Goal: Connect with others: Participate in discussion

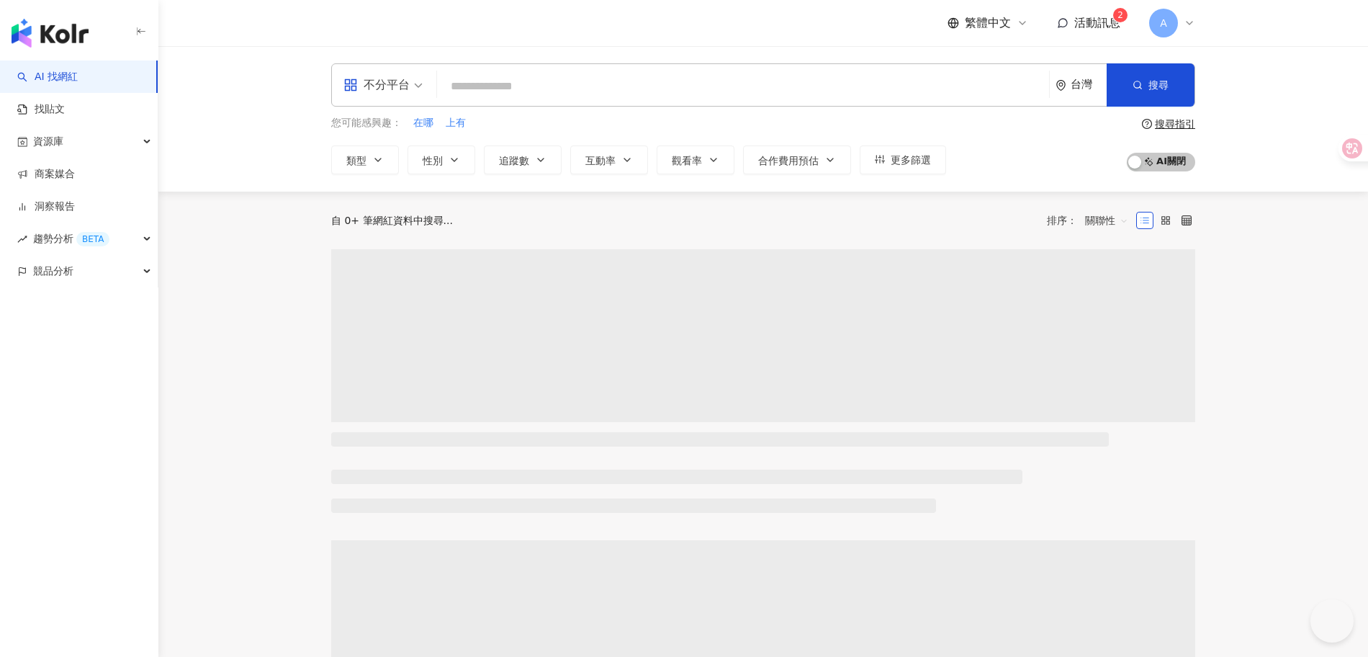
click at [1114, 17] on sup "2" at bounding box center [1120, 15] width 14 height 14
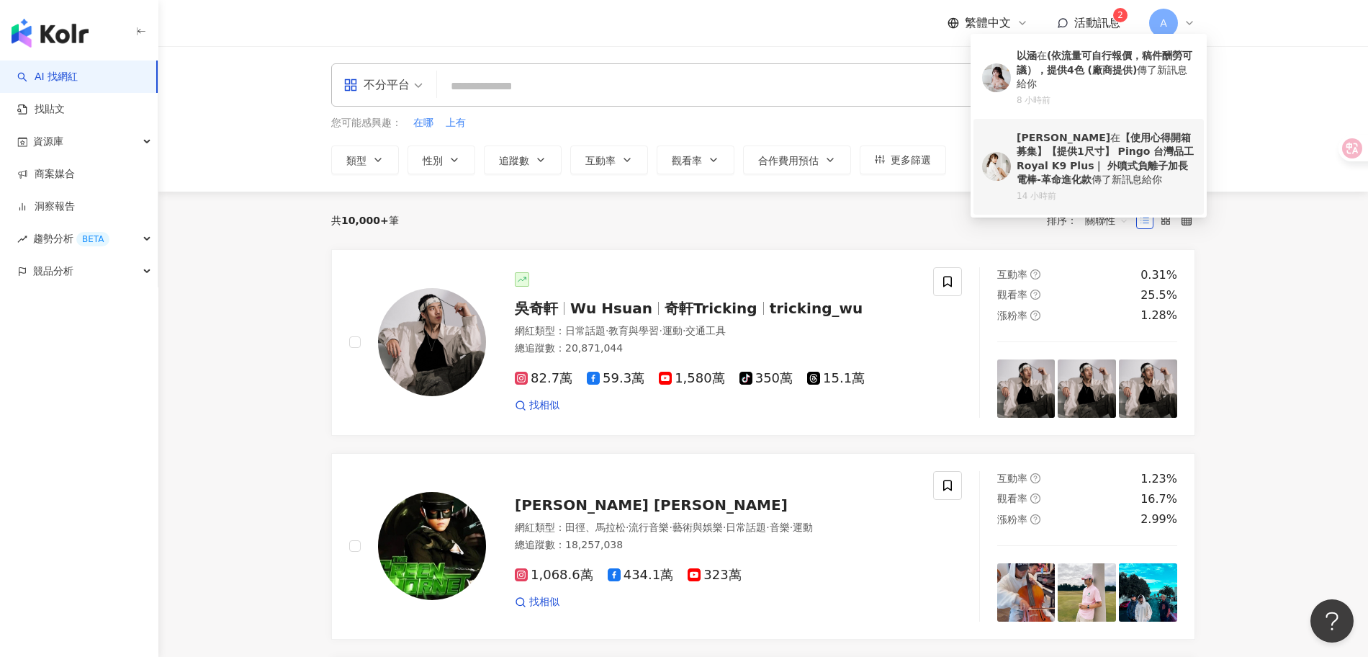
click at [1047, 148] on b "【使用心得開箱募集】【提供1尺寸】 Pingo 台灣品工 Royal K9 Plus｜ 外噴式負離子加長電棒-革命進化款" at bounding box center [1105, 159] width 177 height 54
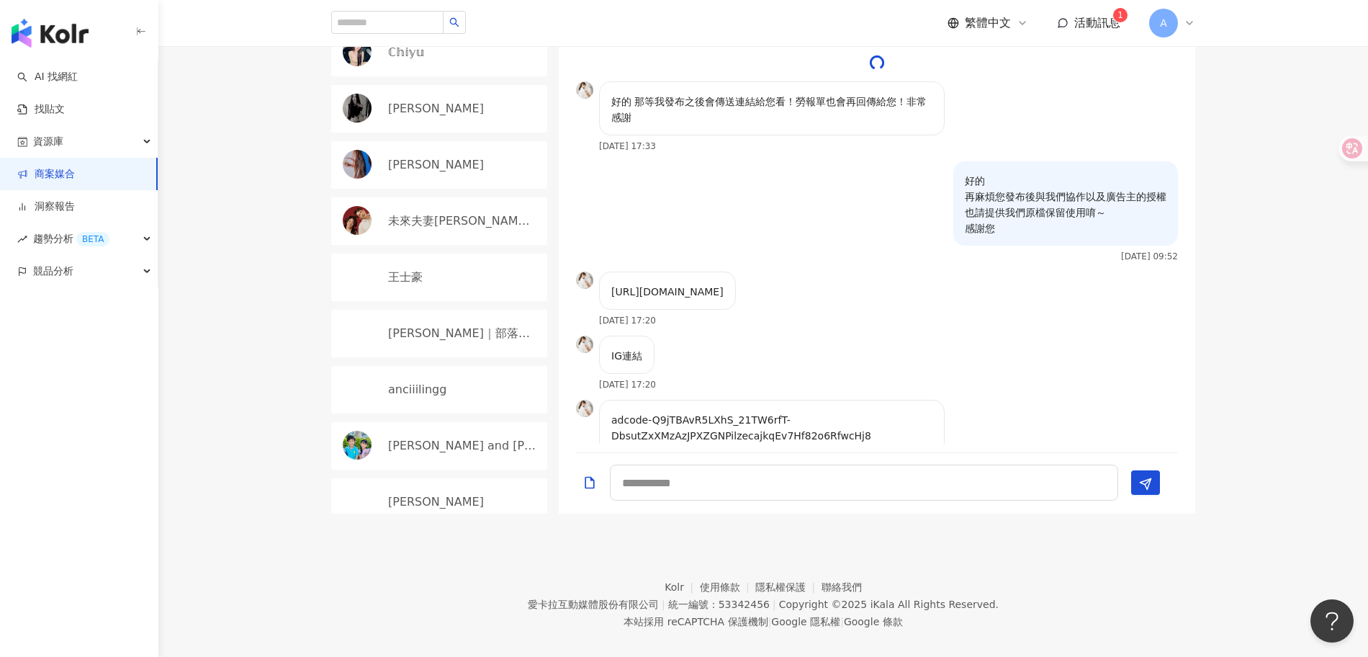
scroll to position [1852, 0]
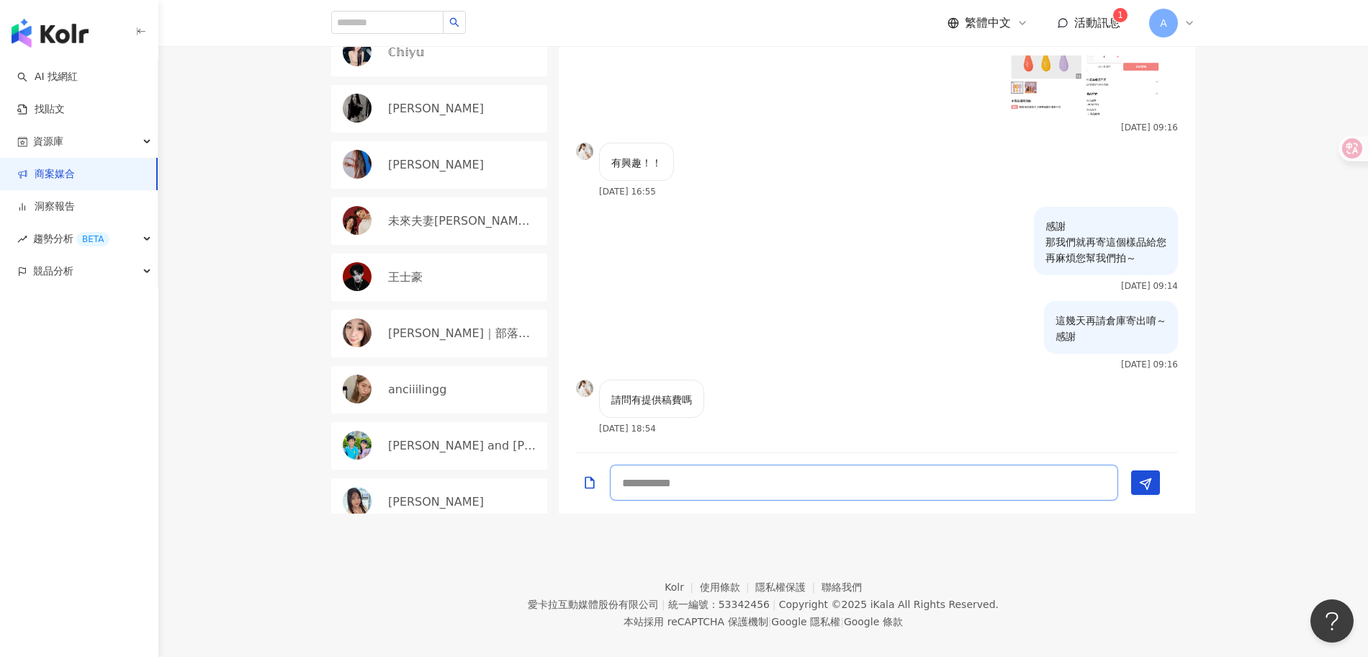
click at [737, 479] on textarea at bounding box center [864, 482] width 508 height 36
type textarea "*"
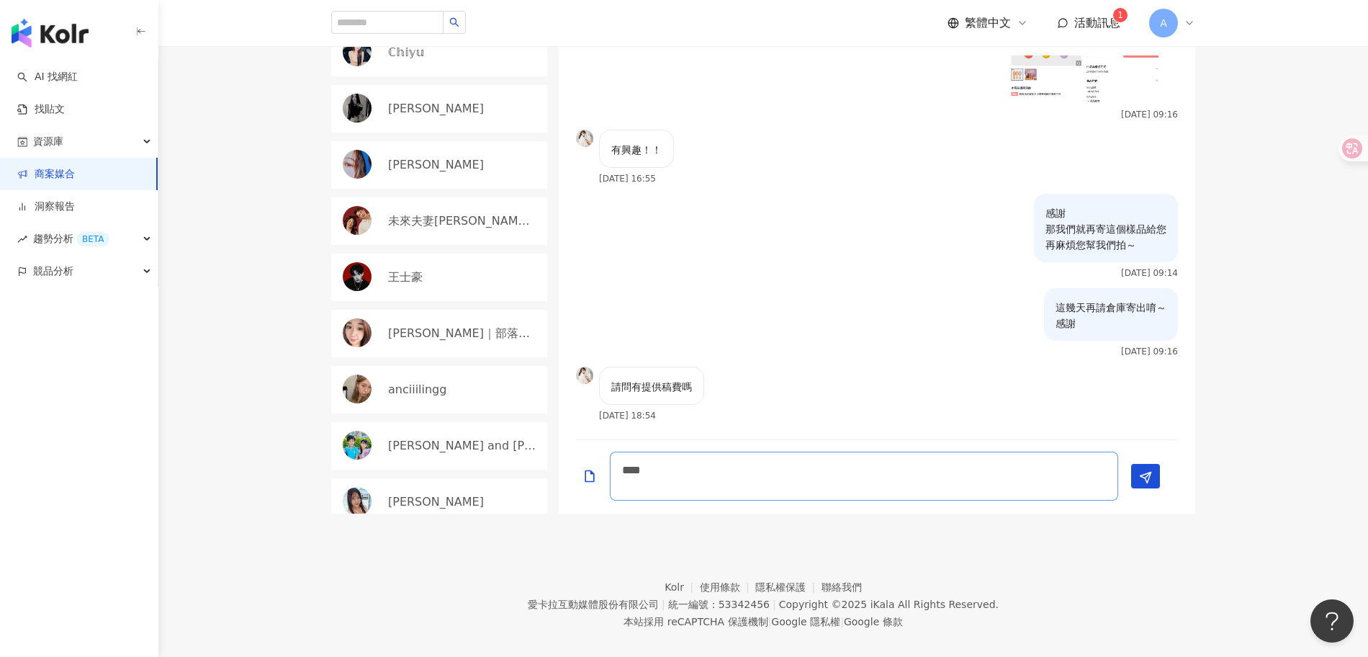
scroll to position [1865, 0]
type textarea "*** *******"
type textarea "*"
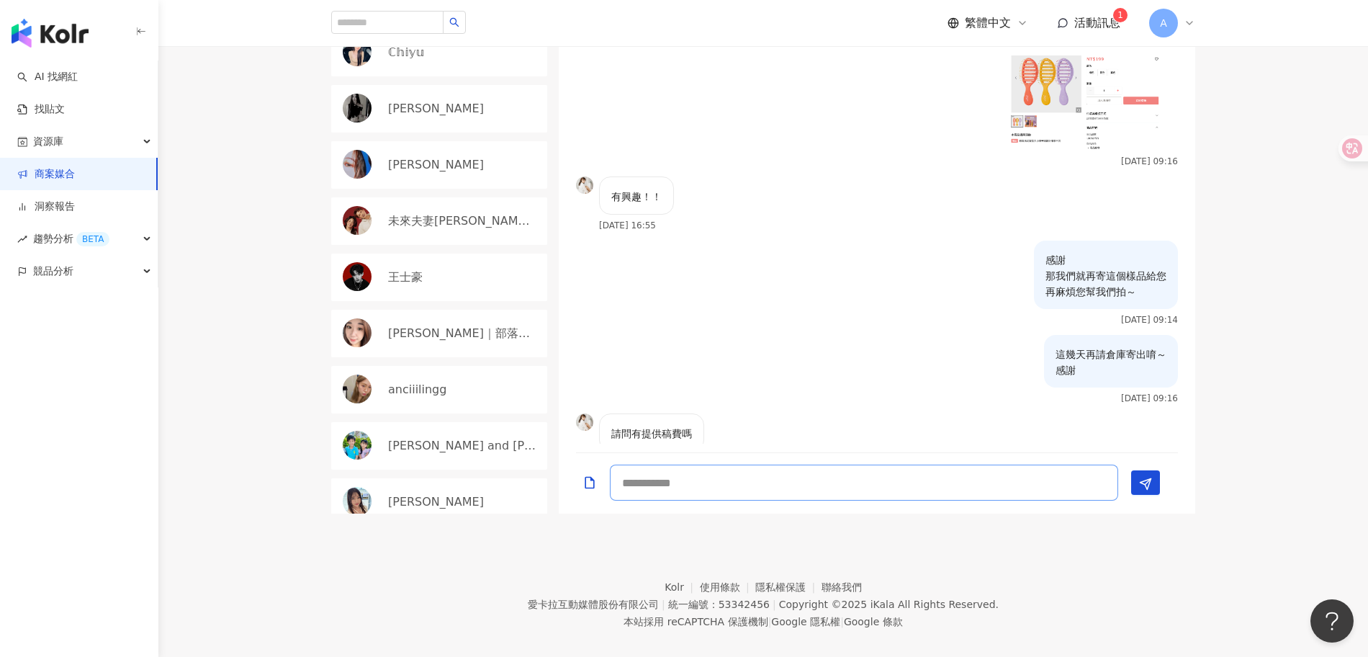
scroll to position [1930, 0]
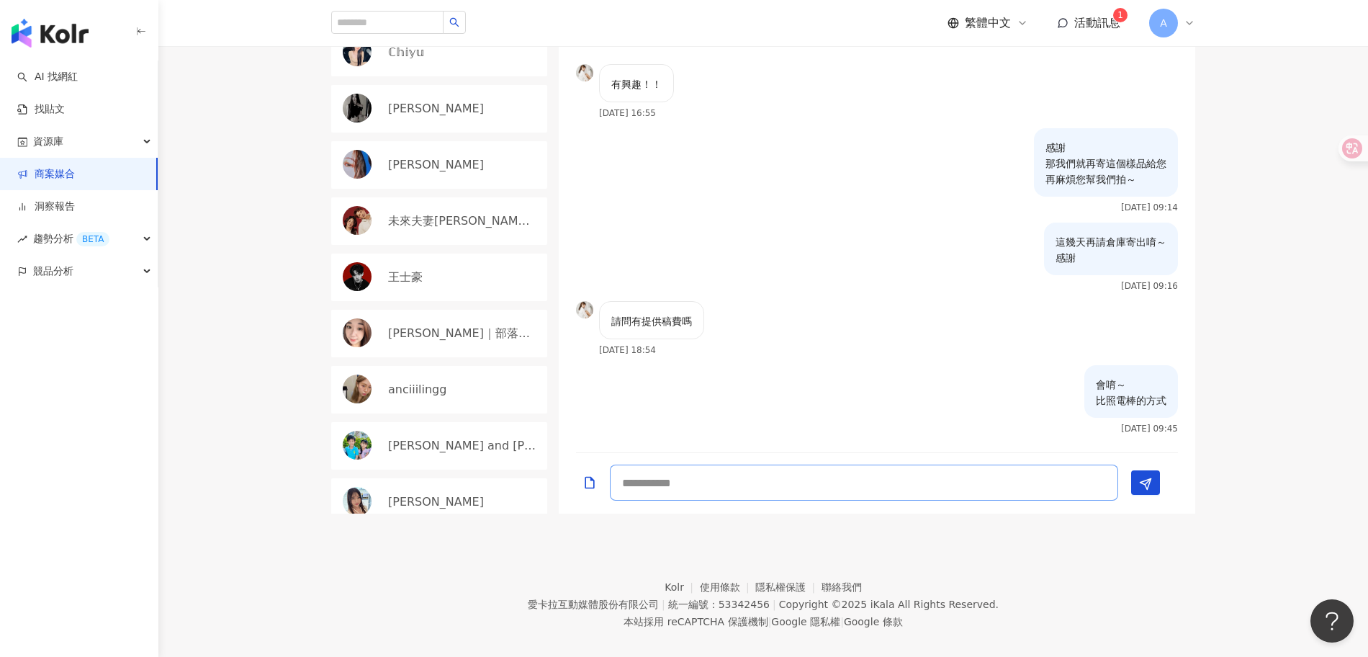
click at [776, 464] on textarea at bounding box center [864, 482] width 508 height 36
type textarea "**********"
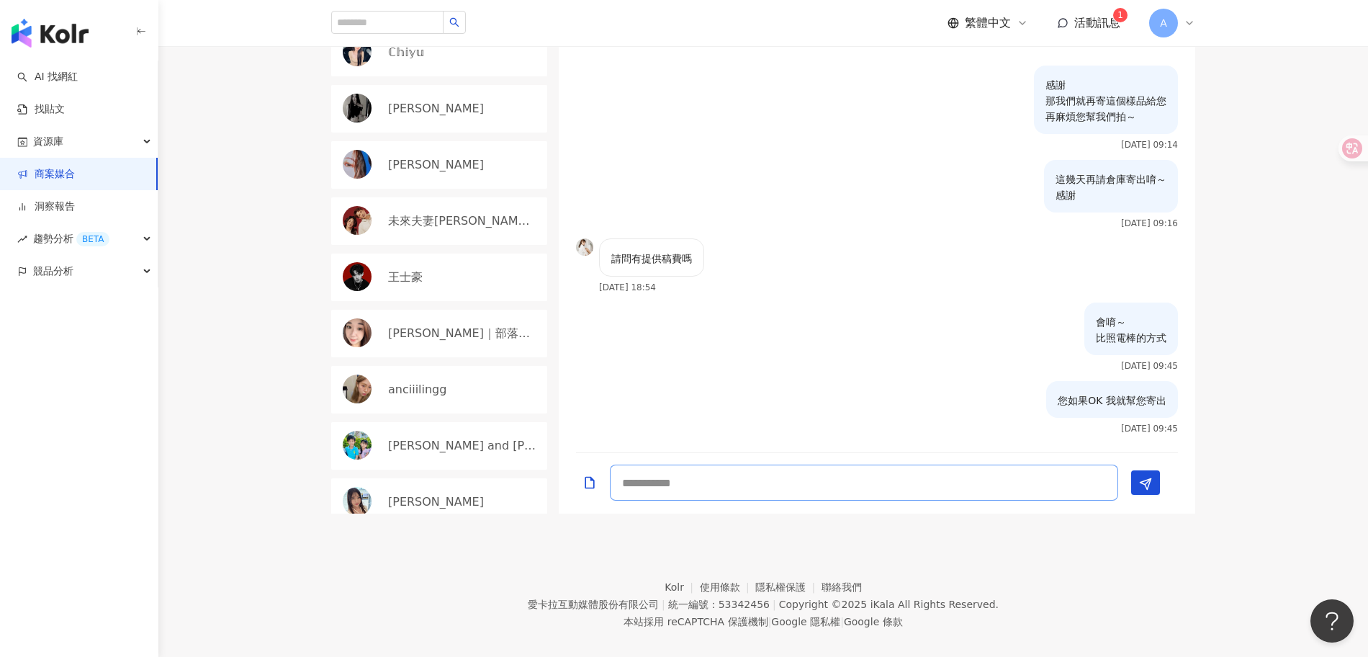
type textarea "*"
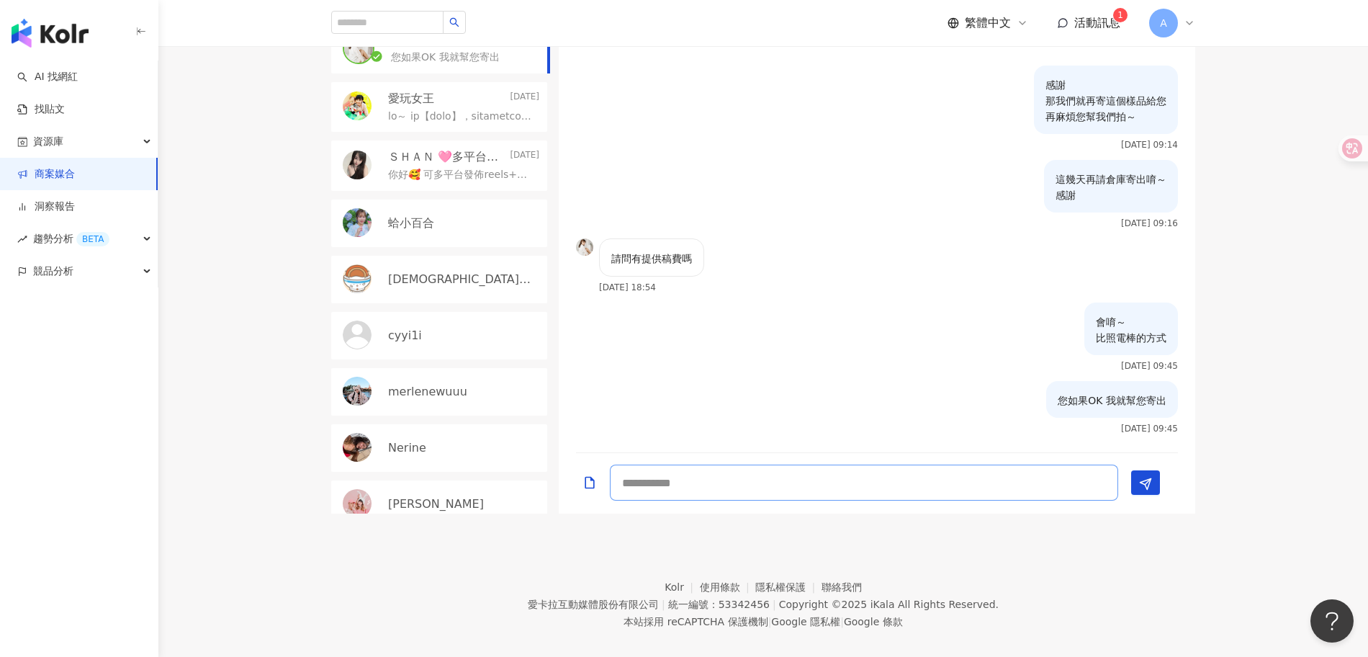
scroll to position [0, 0]
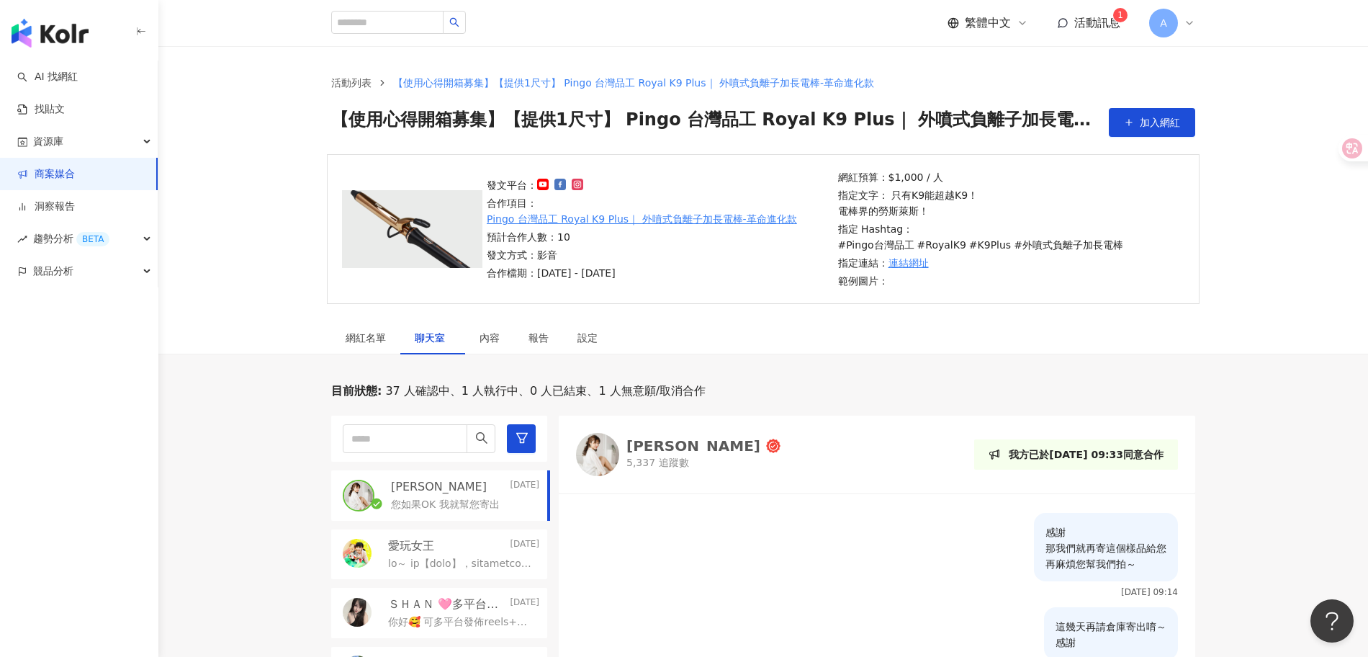
click at [60, 169] on link "商案媒合" at bounding box center [46, 174] width 58 height 14
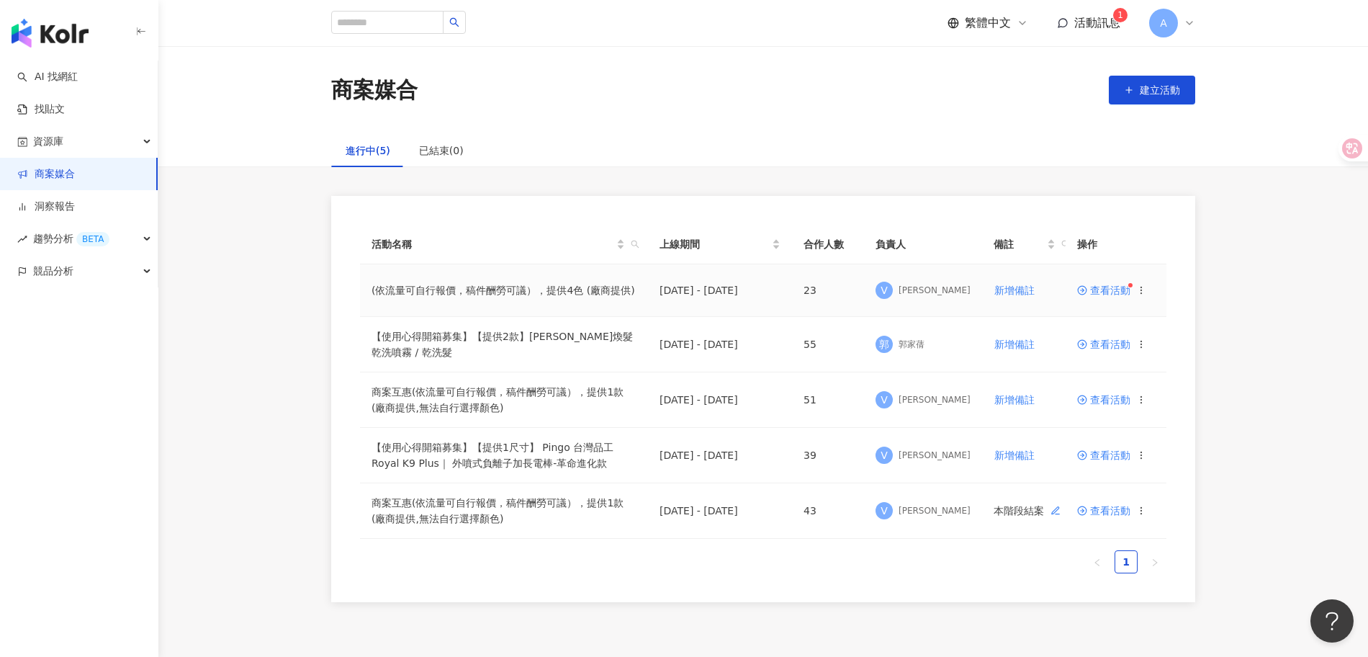
click at [1109, 291] on span "查看活動" at bounding box center [1103, 290] width 53 height 10
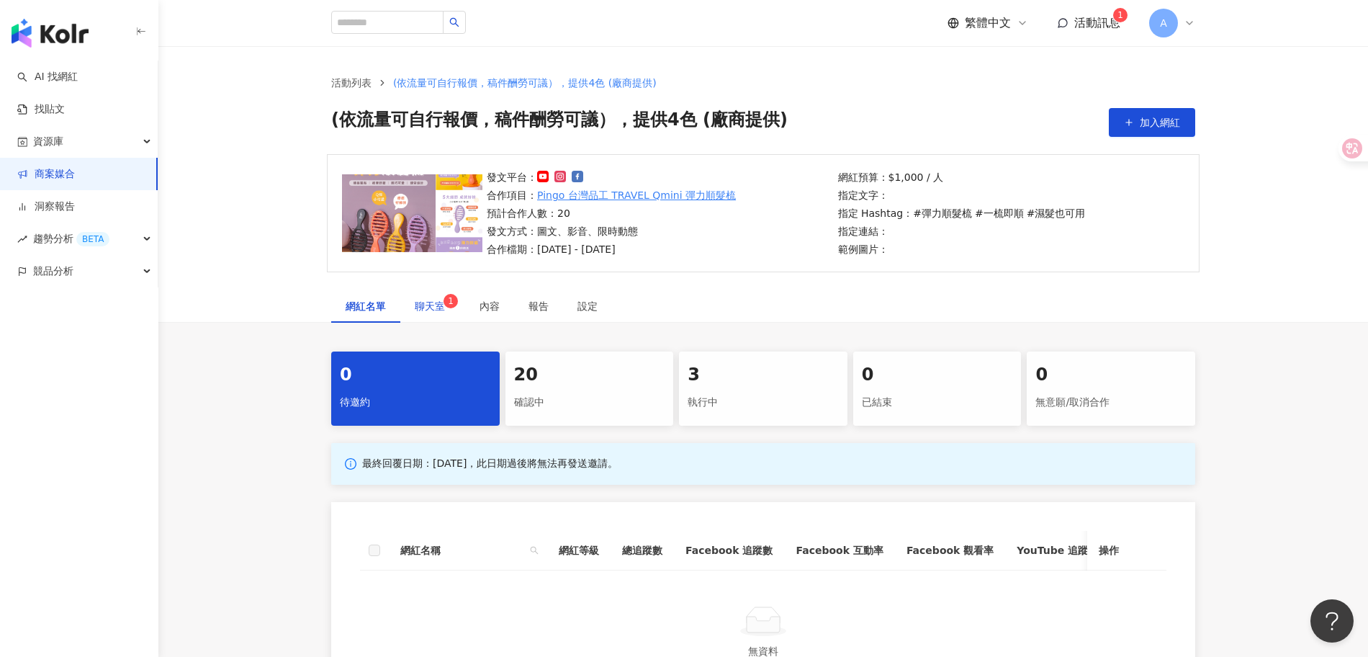
click at [444, 306] on span "聊天室 1" at bounding box center [433, 306] width 36 height 10
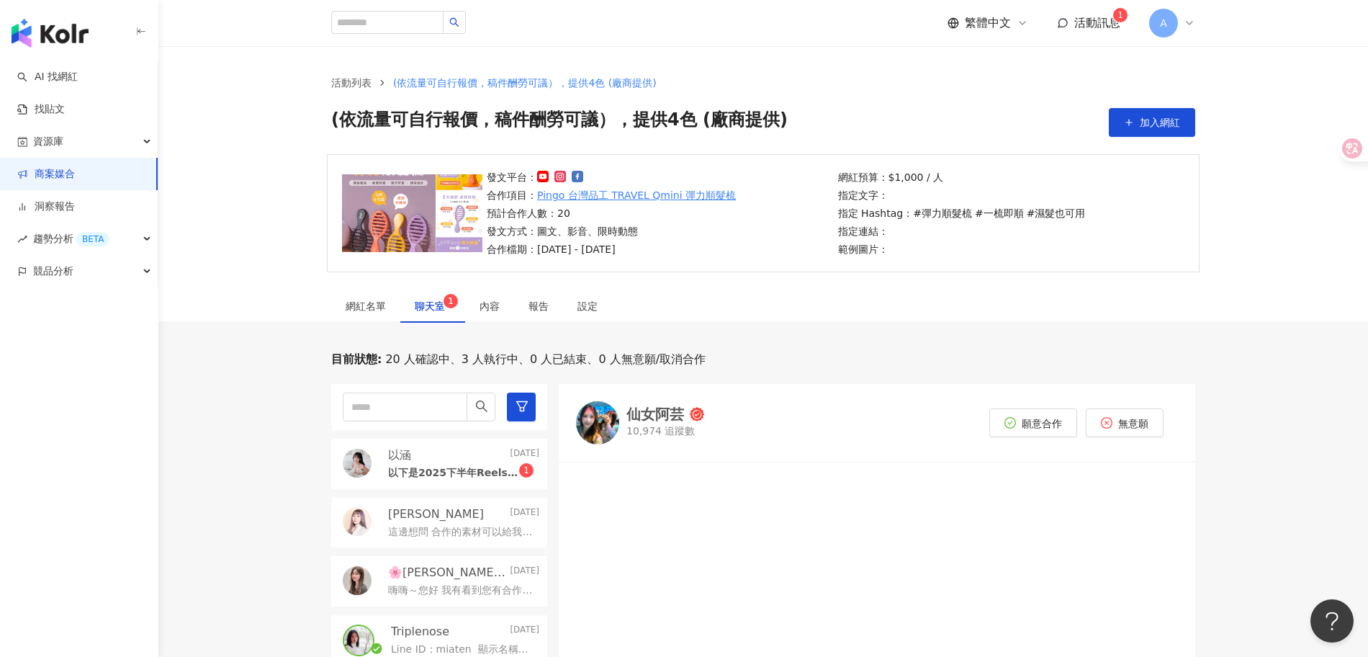
drag, startPoint x: 392, startPoint y: 449, endPoint x: 418, endPoint y: 459, distance: 28.1
click at [393, 449] on p "以涵" at bounding box center [399, 455] width 23 height 16
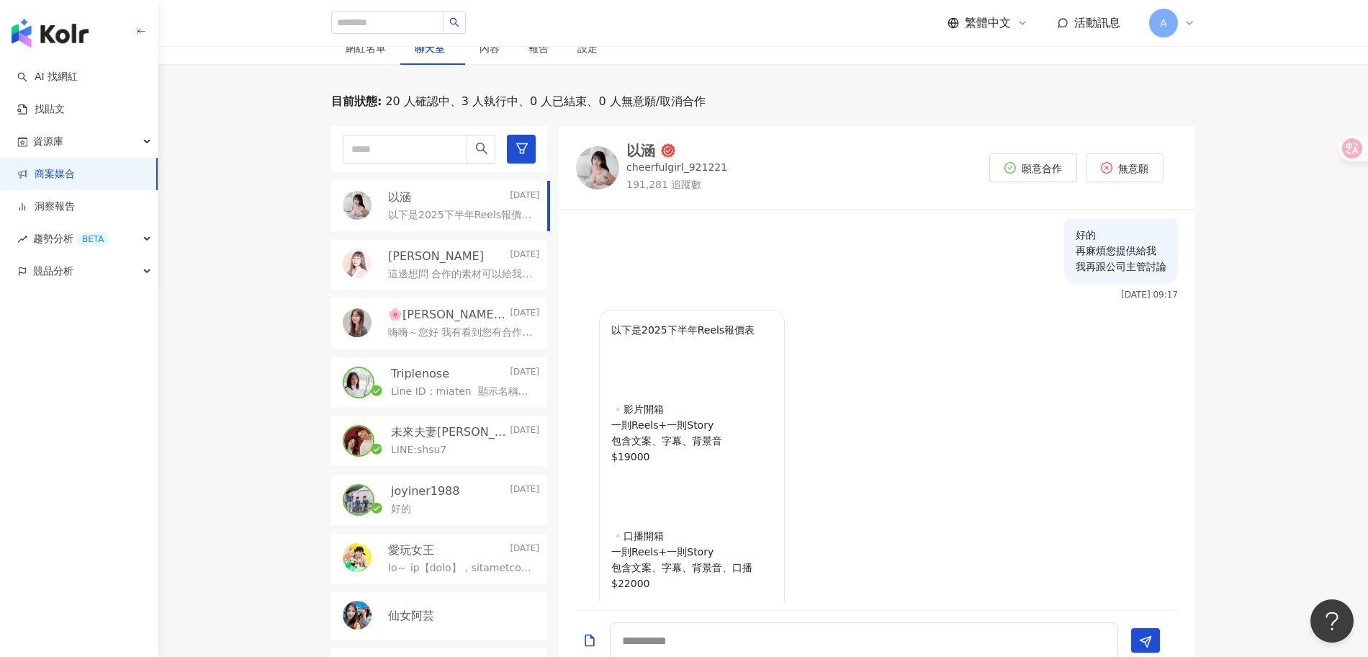
scroll to position [258, 0]
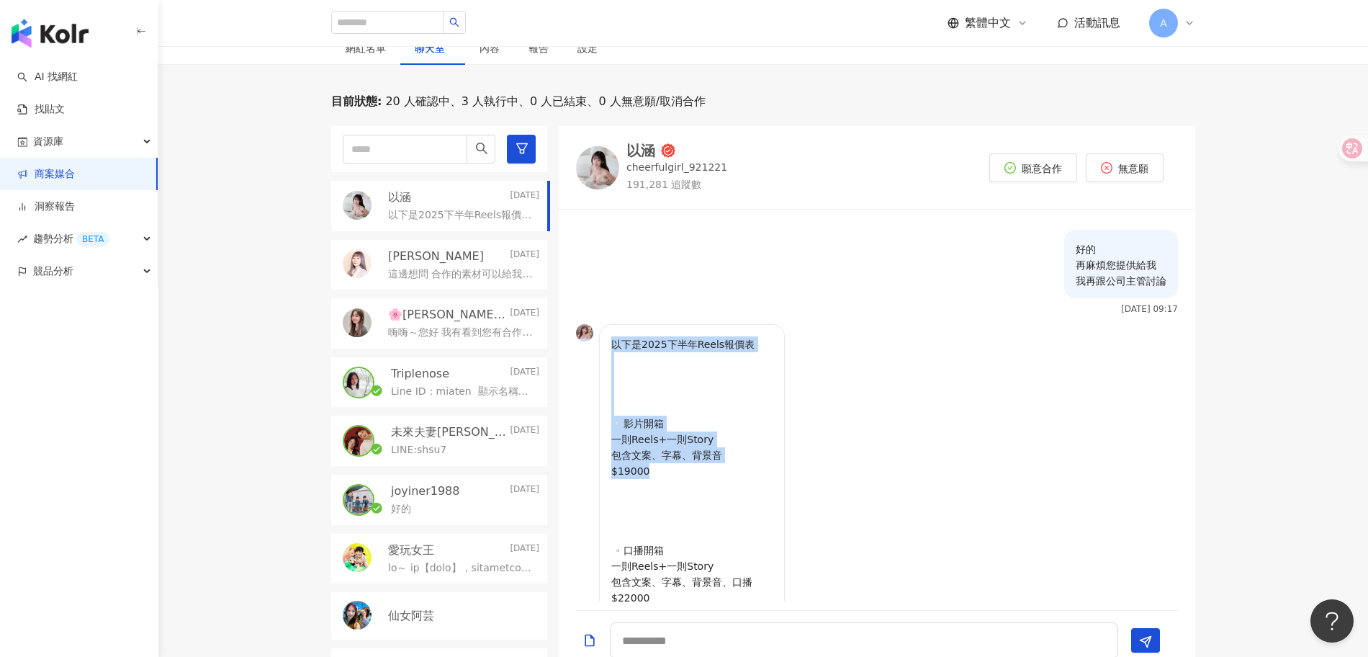
drag, startPoint x: 605, startPoint y: 356, endPoint x: 760, endPoint y: 490, distance: 204.7
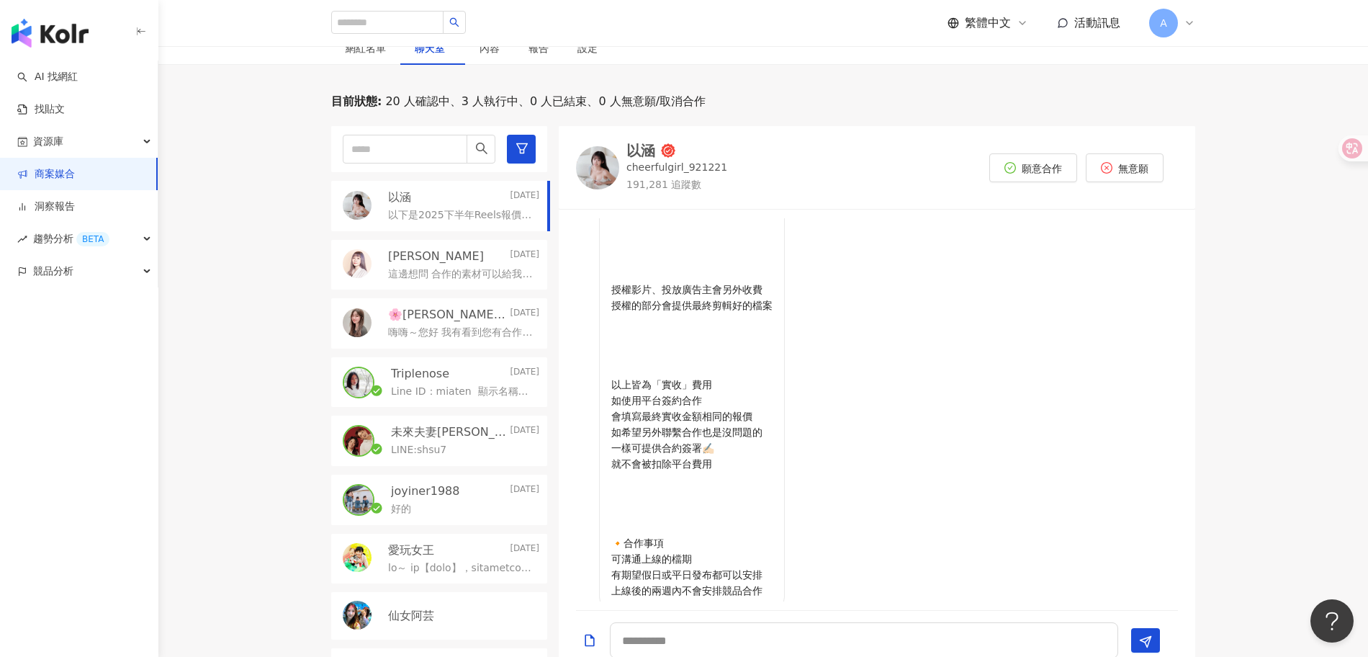
scroll to position [819, 0]
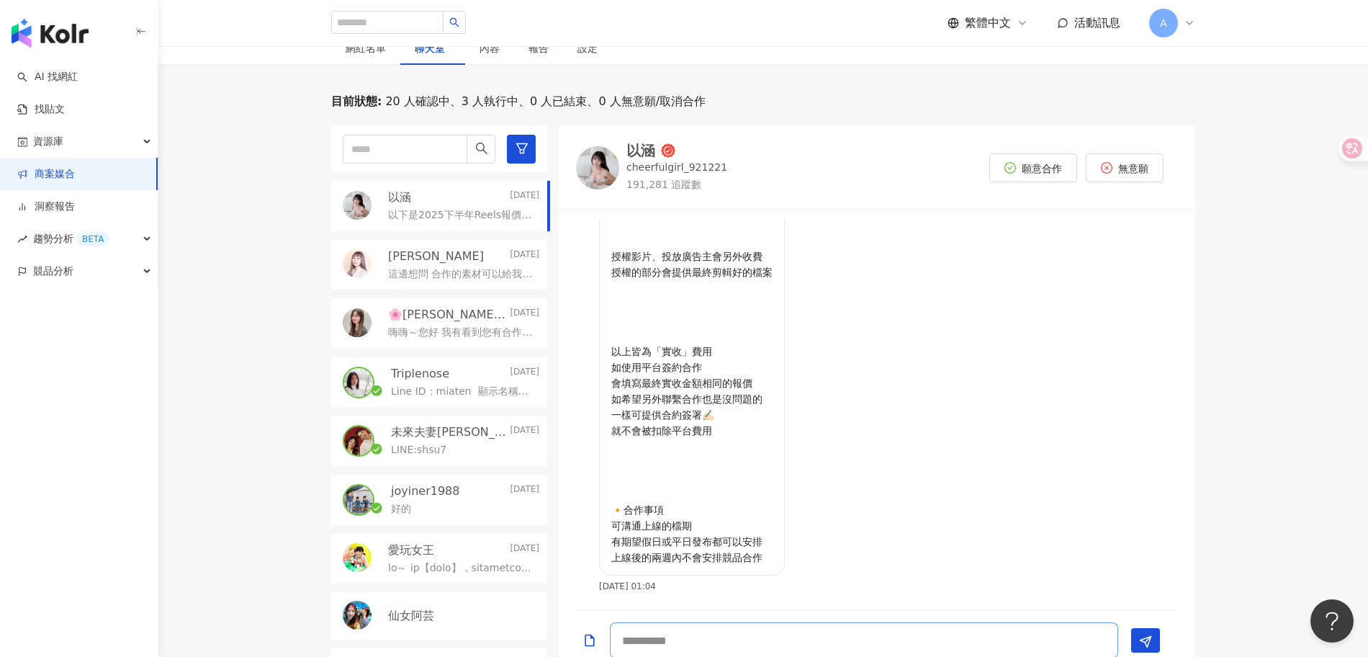
click at [718, 628] on textarea at bounding box center [864, 640] width 508 height 36
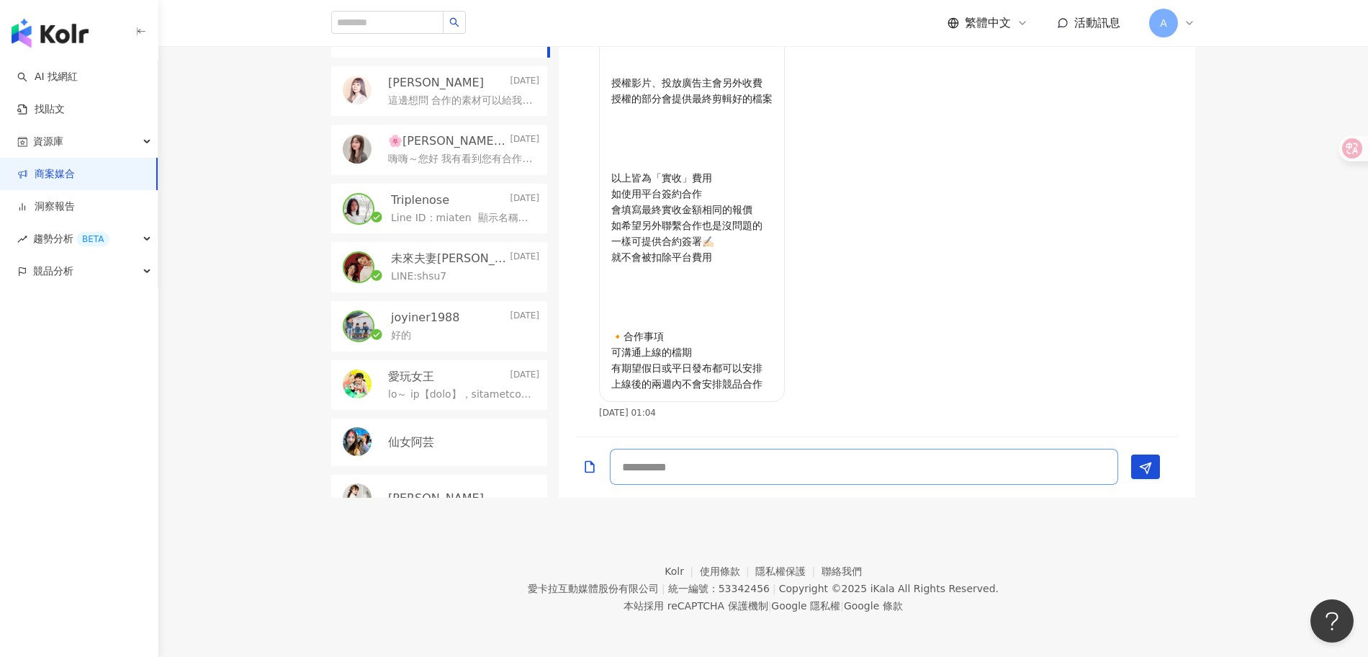
click at [894, 475] on textarea at bounding box center [864, 467] width 508 height 36
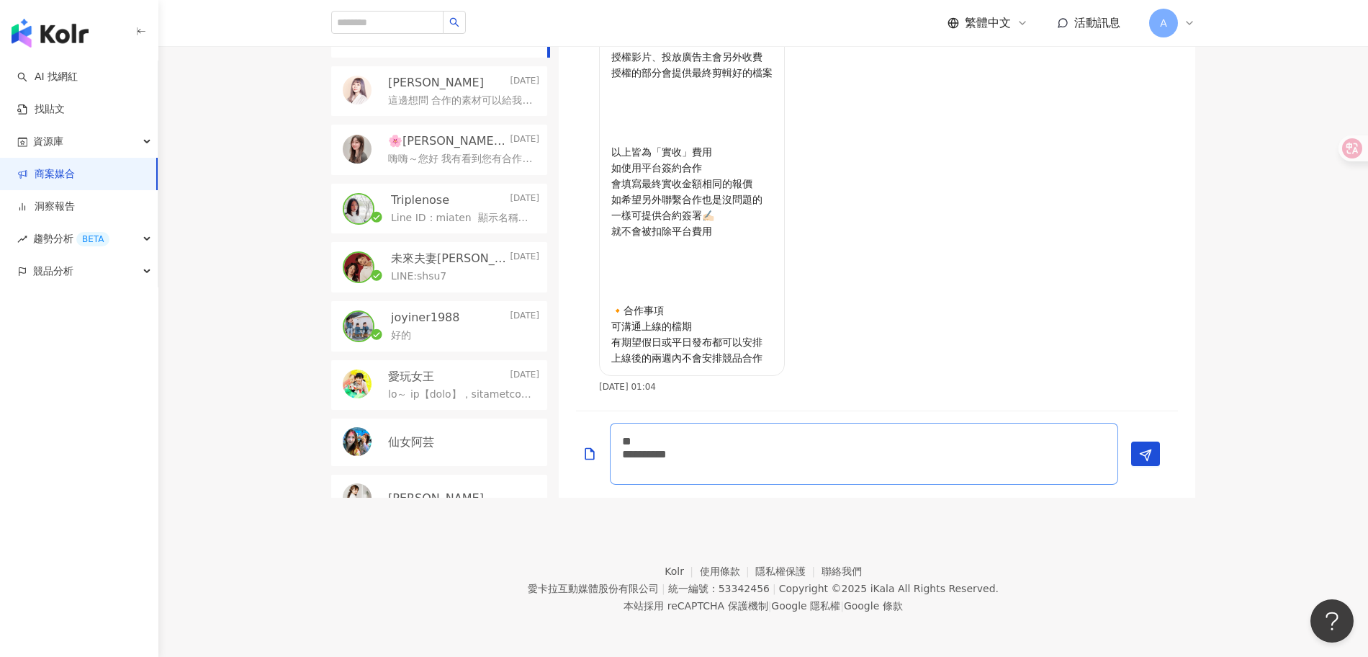
scroll to position [0, 0]
type textarea "** ********* ********"
type textarea "*"
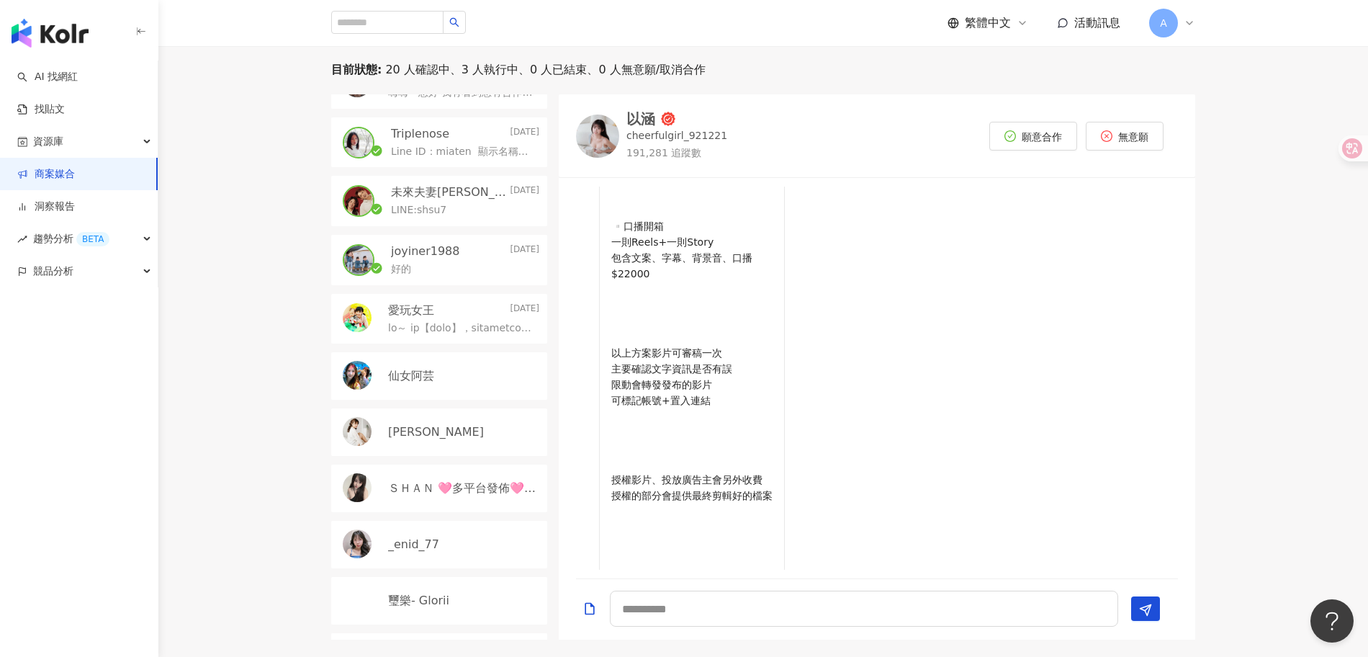
scroll to position [287, 0]
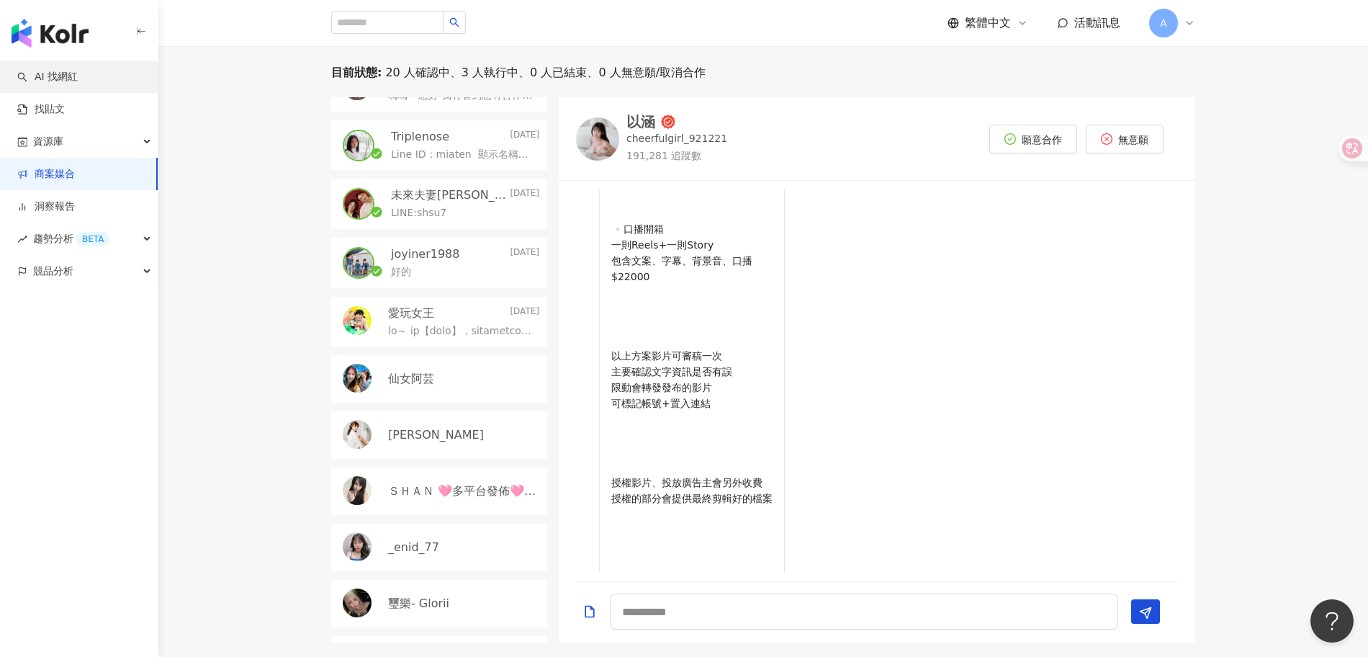
click at [77, 70] on link "AI 找網紅" at bounding box center [47, 77] width 60 height 14
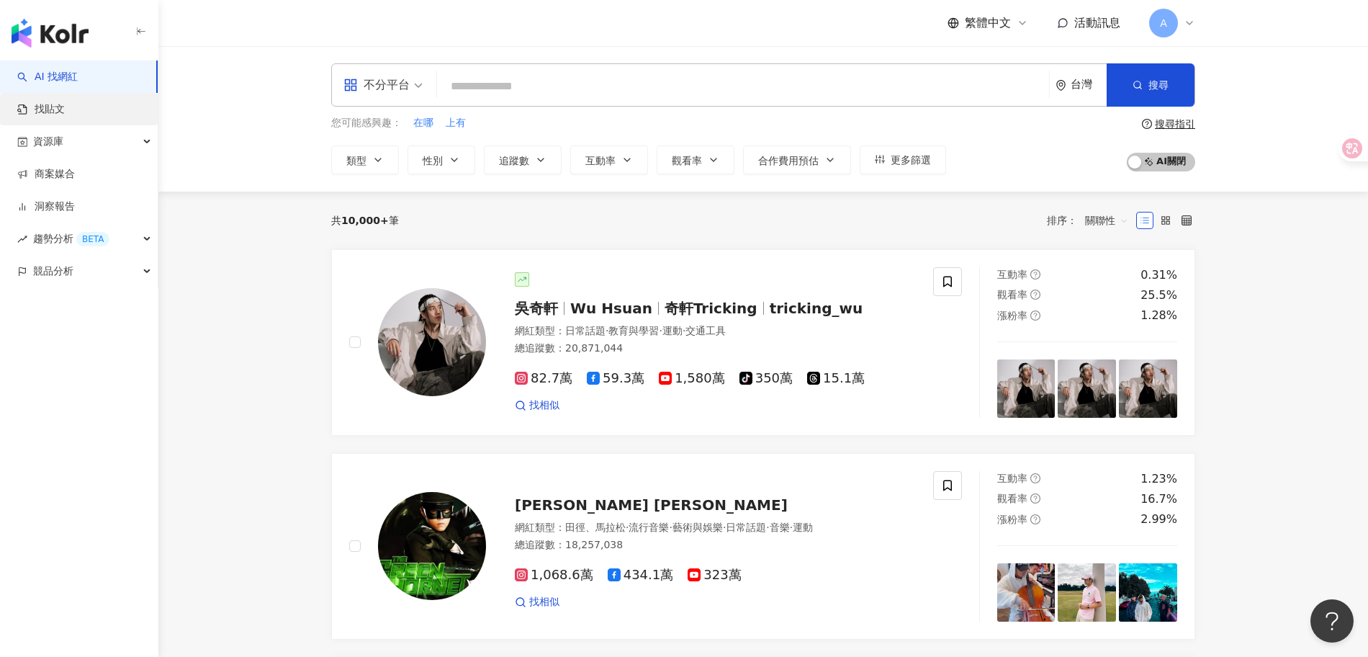
click at [65, 117] on link "找貼文" at bounding box center [41, 109] width 48 height 14
